Goal: Task Accomplishment & Management: Manage account settings

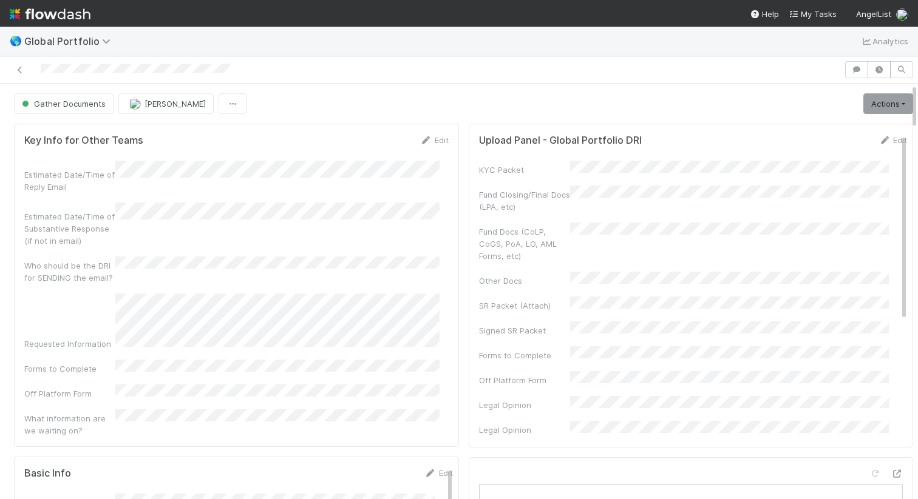
scroll to position [237, 405]
click at [863, 112] on link "Actions" at bounding box center [888, 103] width 50 height 21
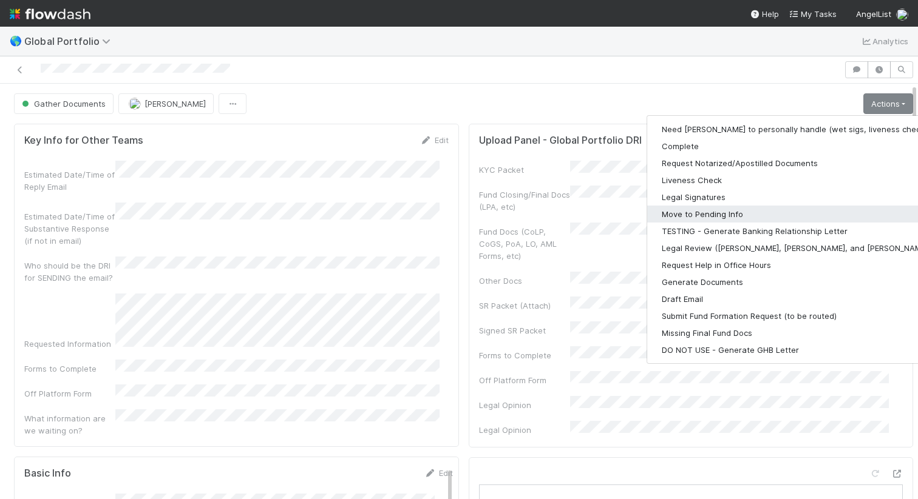
click at [712, 208] on button "Move to Pending Info" at bounding box center [805, 214] width 316 height 17
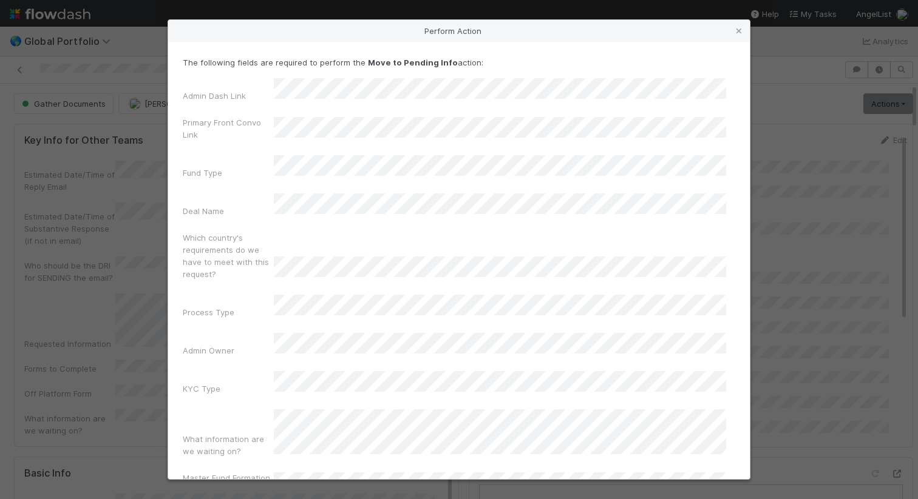
scroll to position [90, 0]
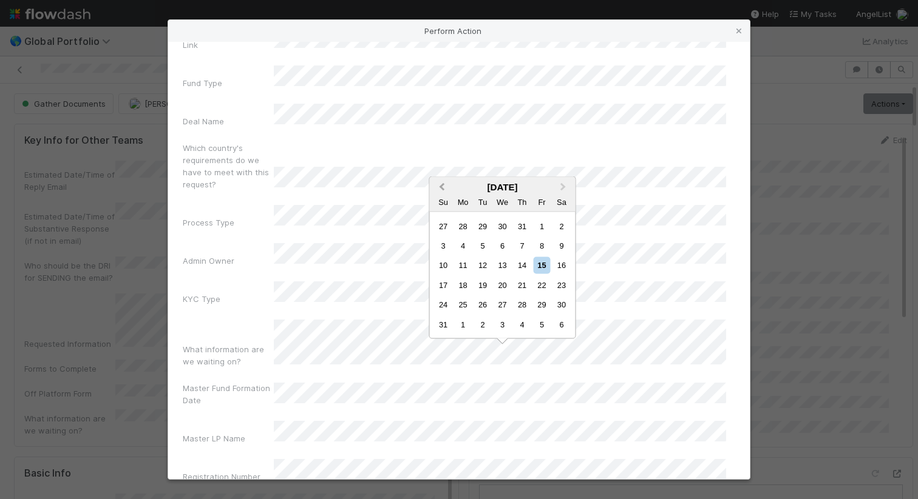
click at [442, 188] on span "Previous Month" at bounding box center [442, 187] width 0 height 14
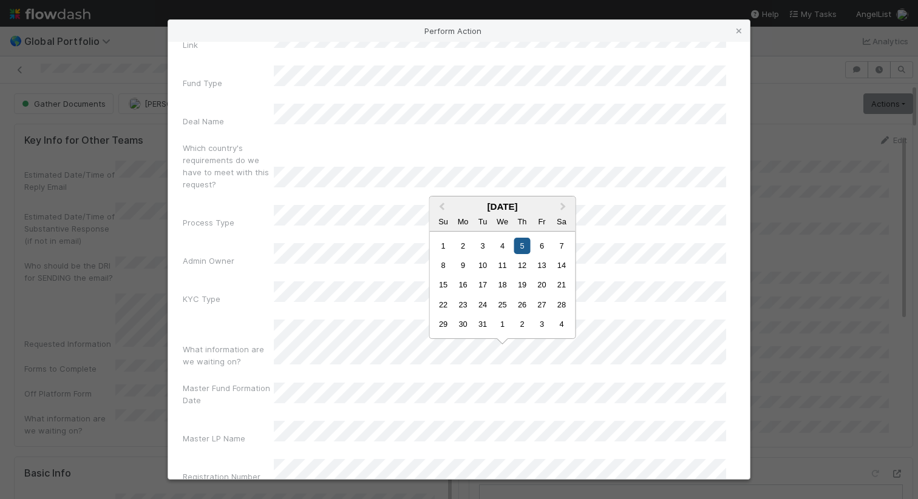
click at [516, 248] on div "5" at bounding box center [521, 246] width 16 height 16
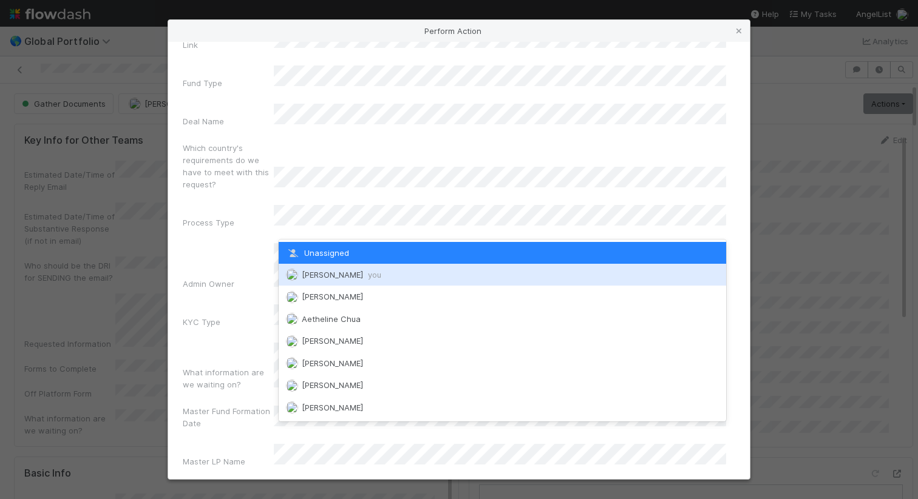
click at [387, 272] on div "Maranatha Kure you" at bounding box center [502, 275] width 447 height 22
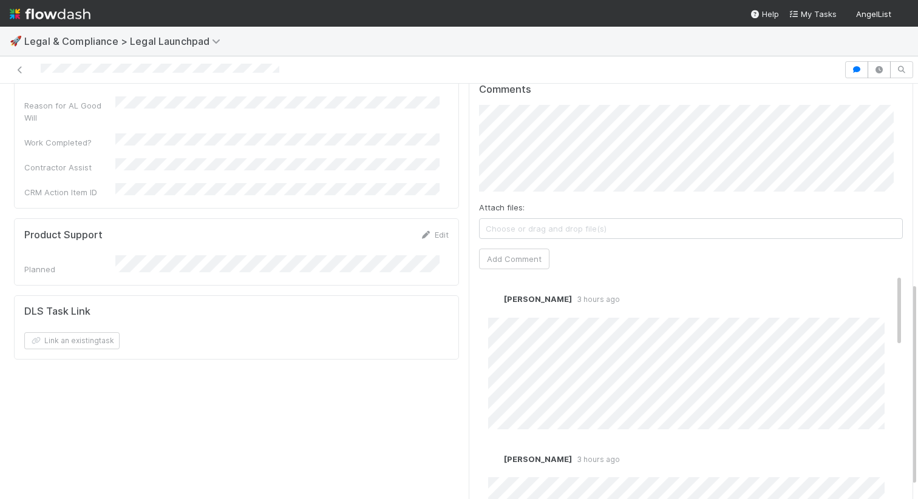
scroll to position [431, 0]
